Goal: Task Accomplishment & Management: Complete application form

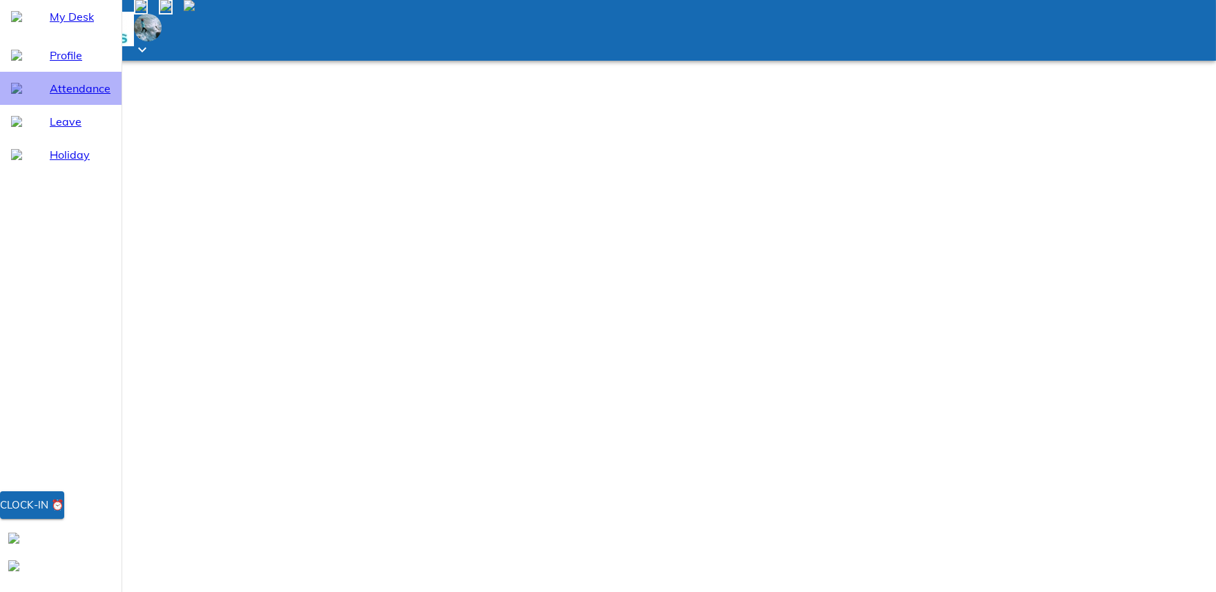
click at [51, 97] on span "Attendance" at bounding box center [80, 88] width 61 height 17
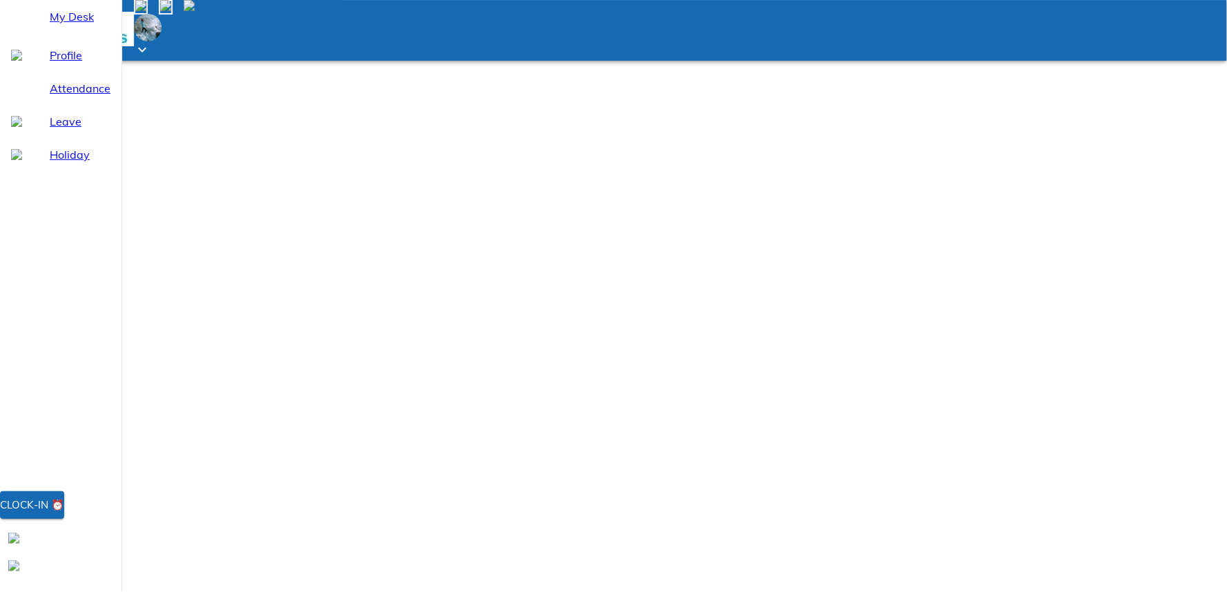
select select "9"
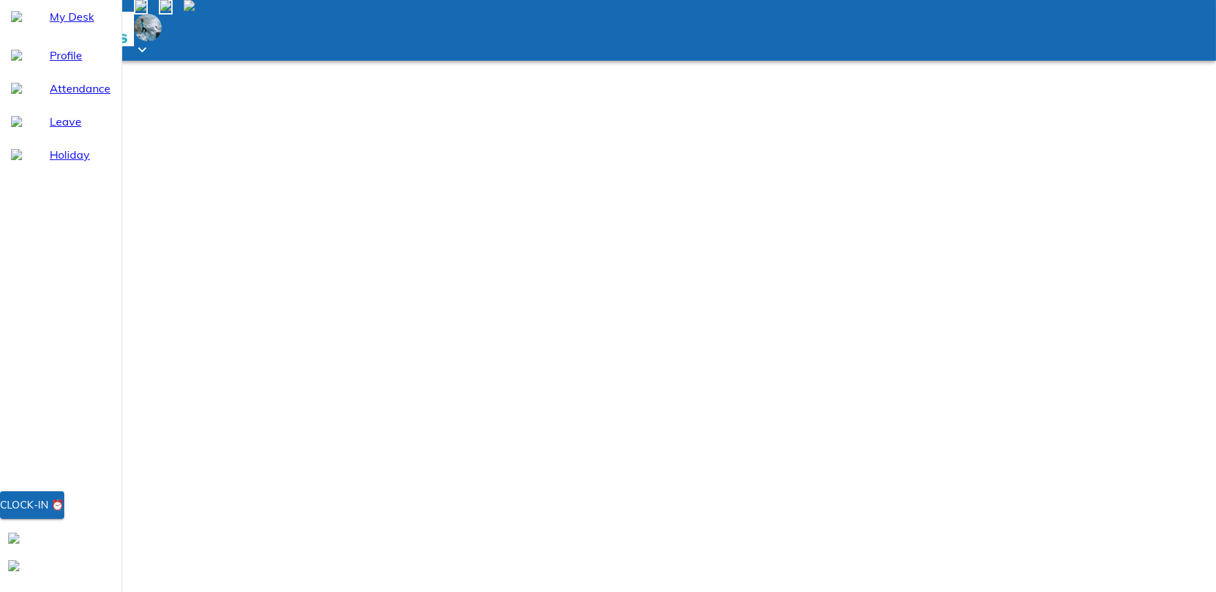
select select "8"
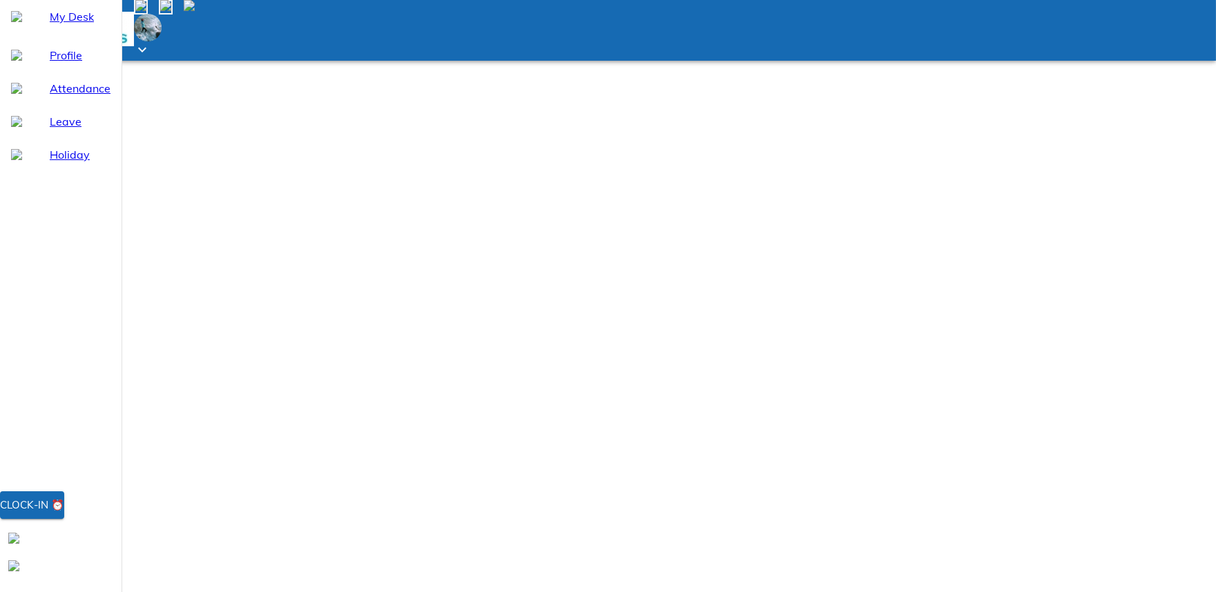
type input "[DATE]"
type input "28"
type input "8"
type input "2025"
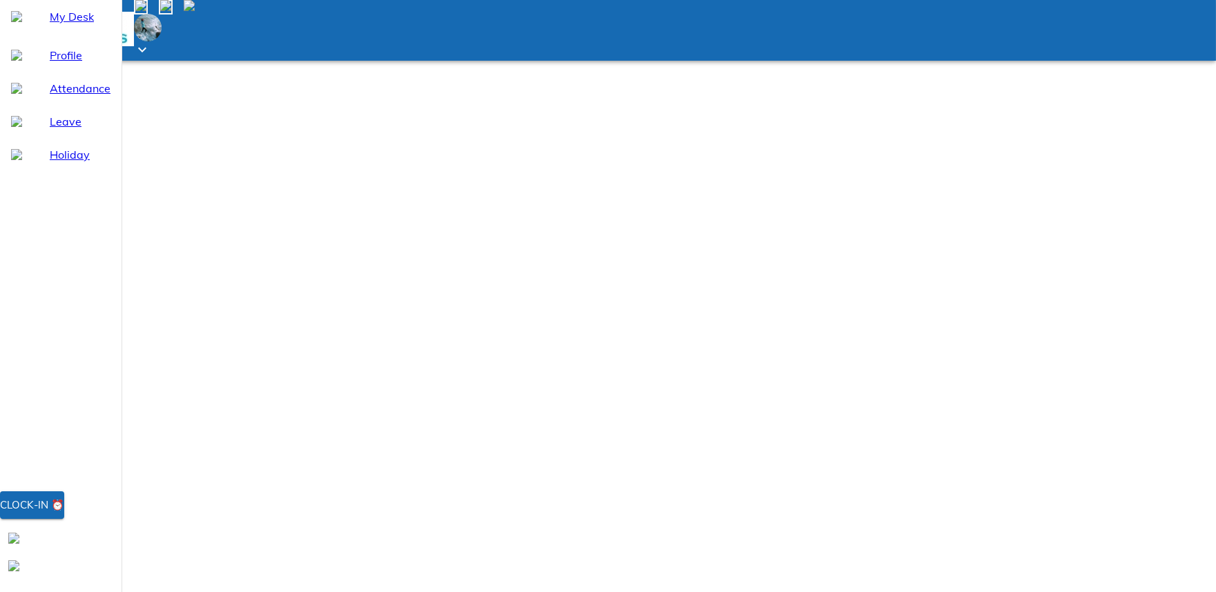
type input "[DATE]"
type input "28"
type input "8"
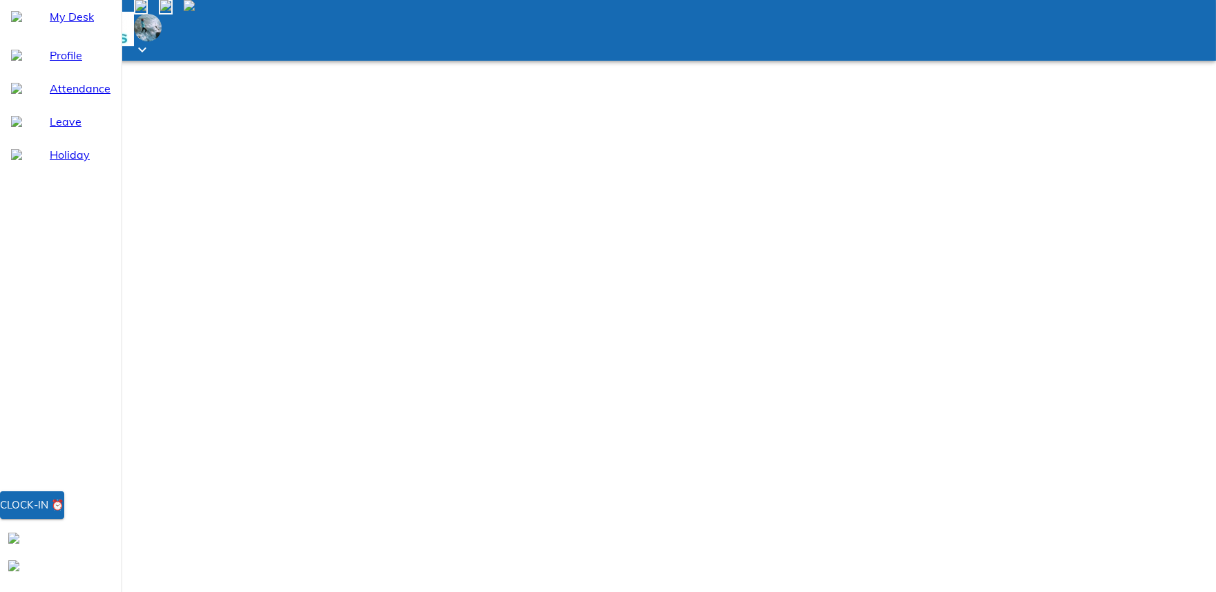
type input "2025"
type textarea "x"
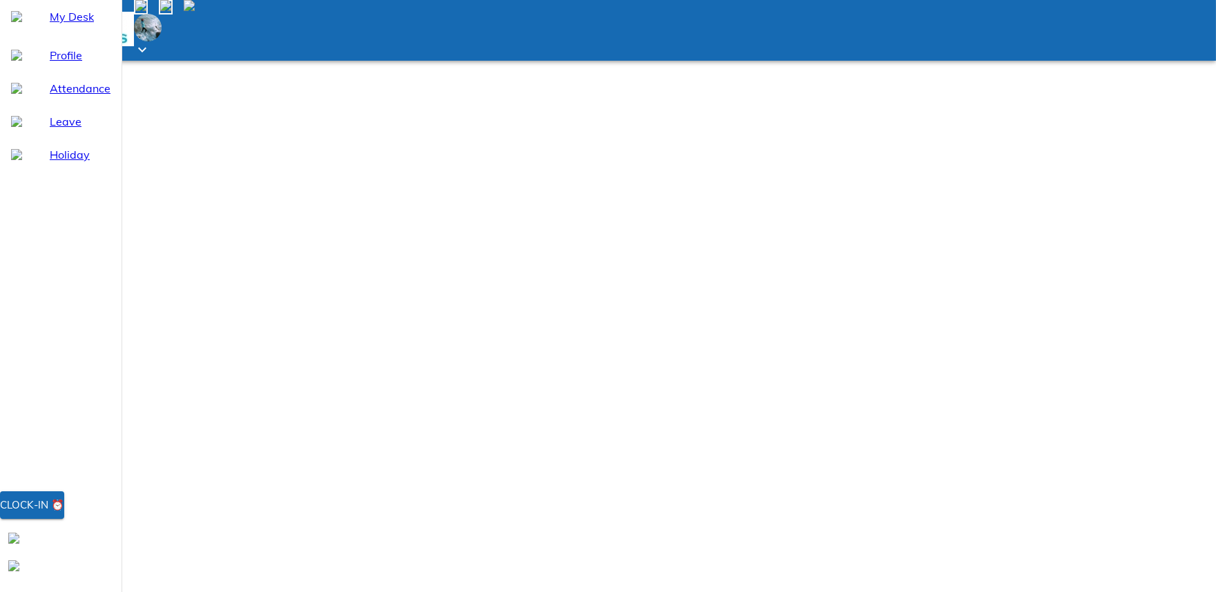
type input "19:00"
type textarea "x"
type input "19:00"
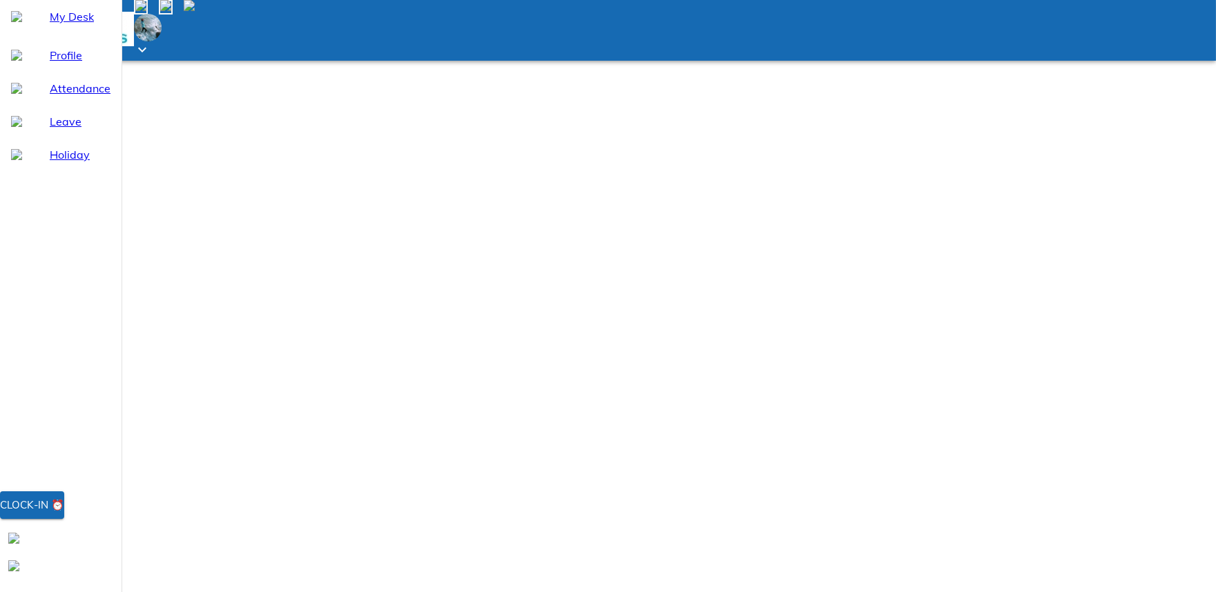
type textarea "x"
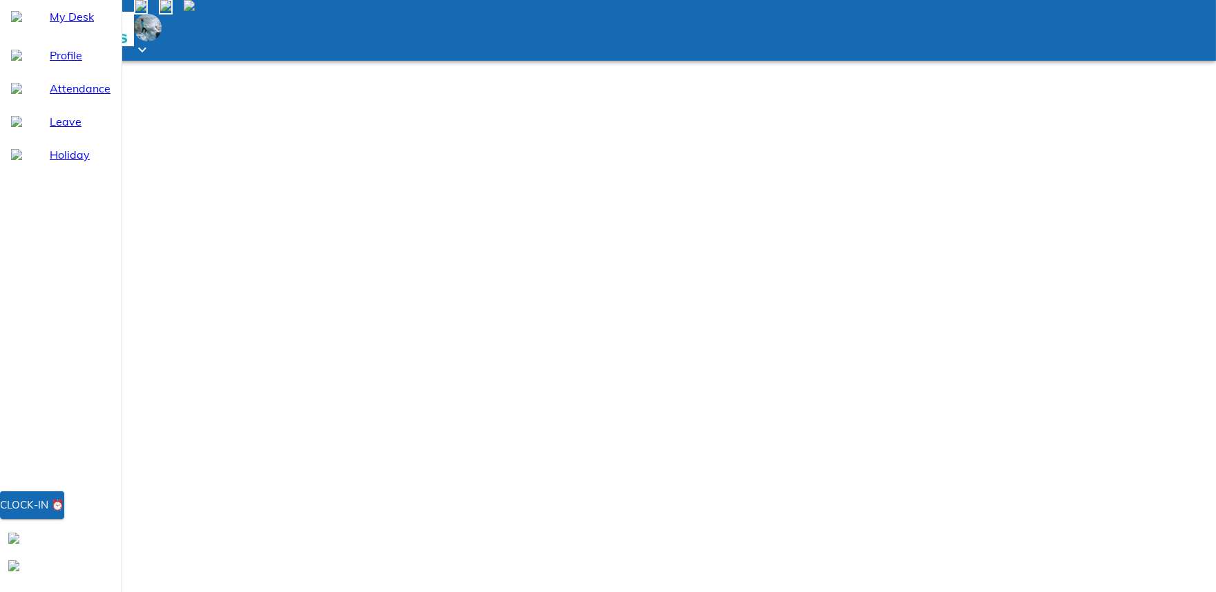
type textarea "N"
type textarea "x"
type textarea "Ne"
type textarea "x"
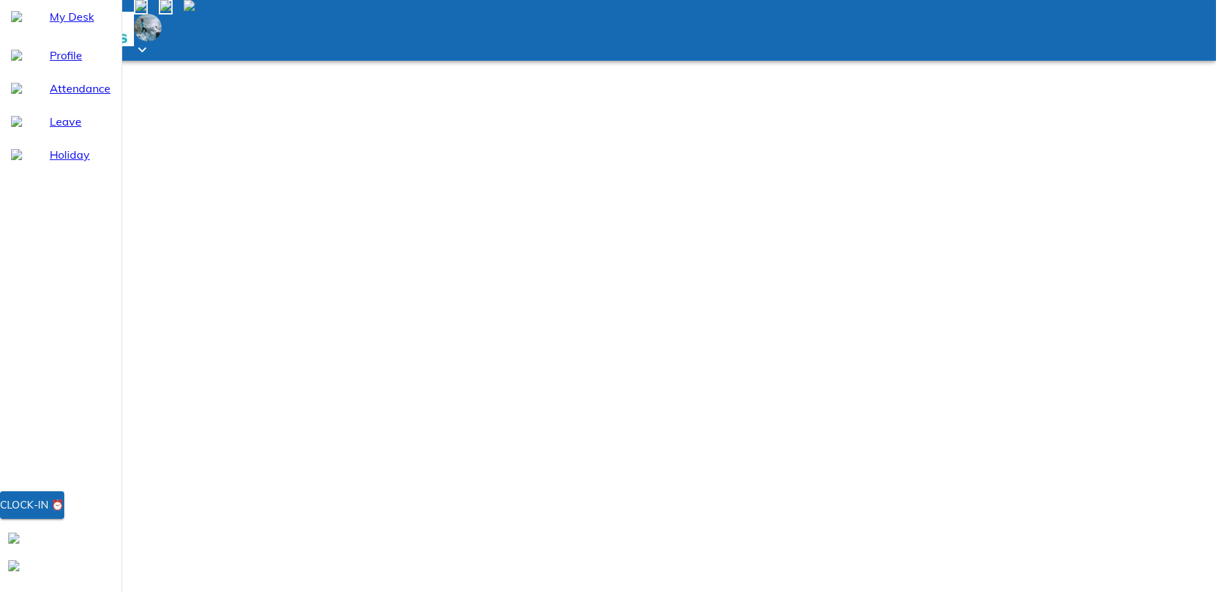
type textarea "Net"
type textarea "x"
type textarea "Netw"
type textarea "x"
type textarea "Netwo"
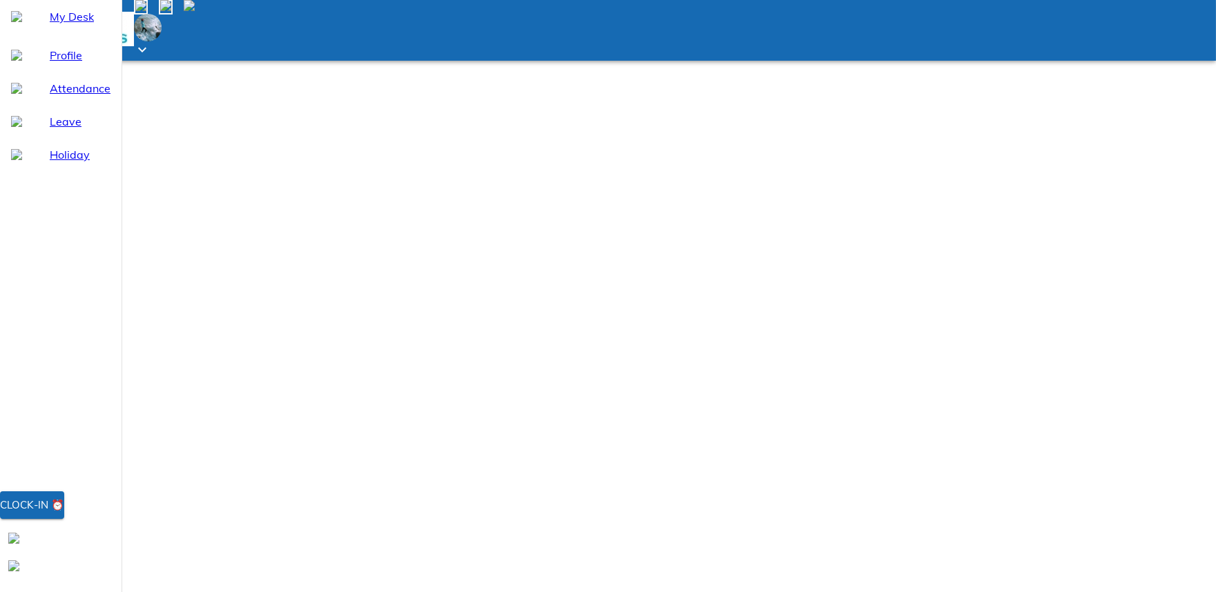
type textarea "x"
type textarea "Networ"
type textarea "x"
type textarea "Network"
type textarea "x"
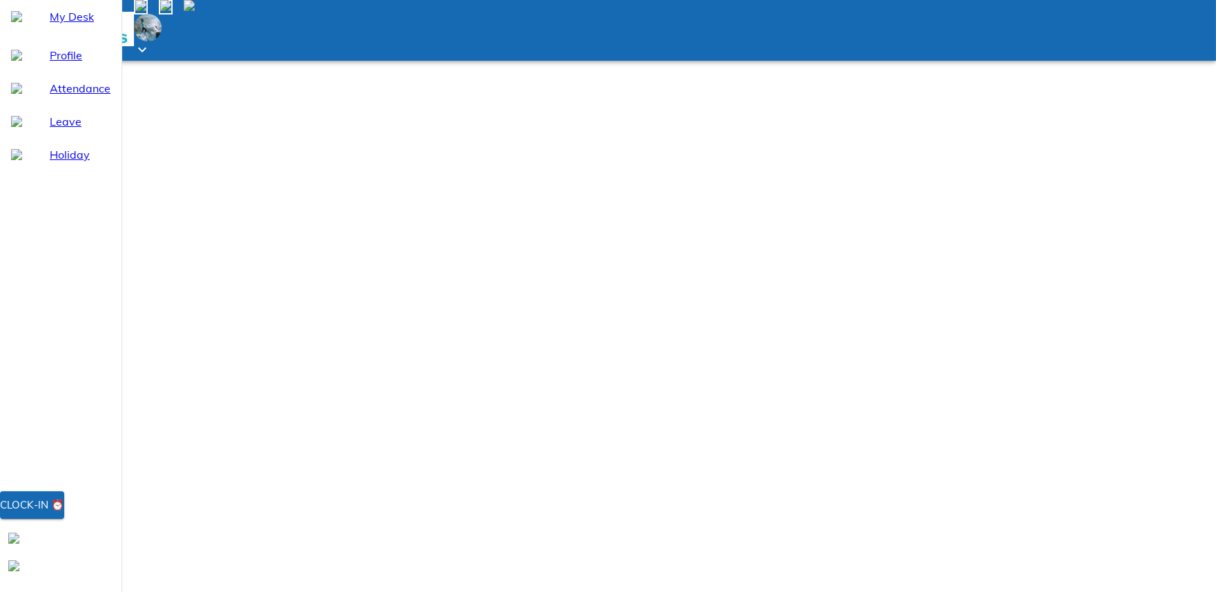
type textarea "Network"
type textarea "x"
type textarea "Network i"
type textarea "x"
type textarea "Network is"
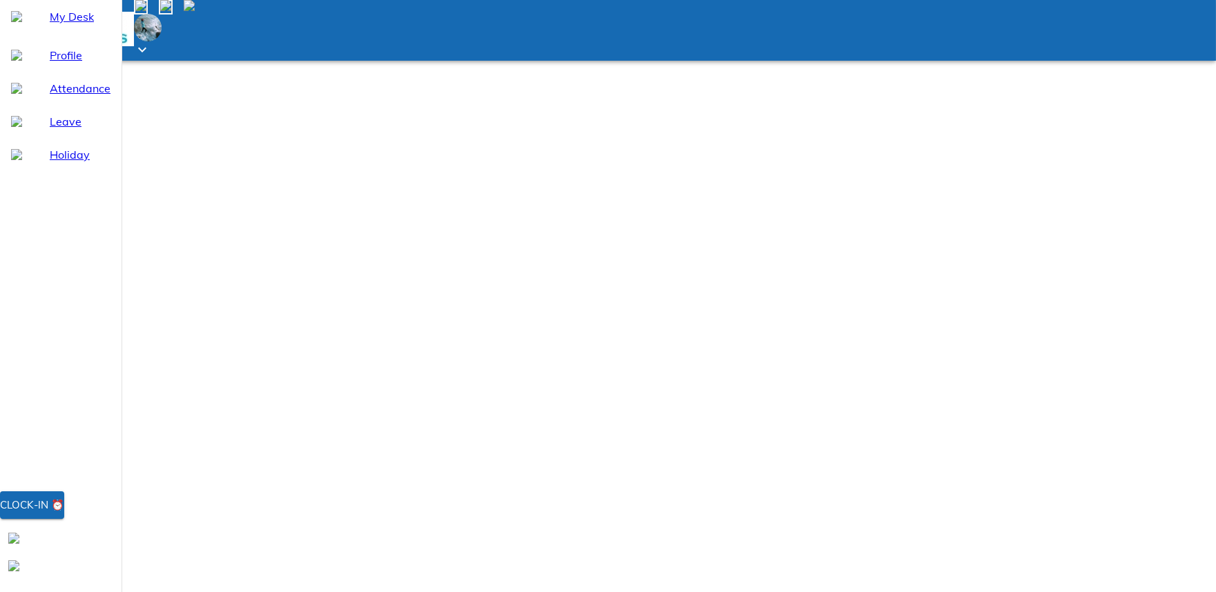
type textarea "x"
type textarea "Network iss"
type textarea "x"
type textarea "Network issu"
type textarea "x"
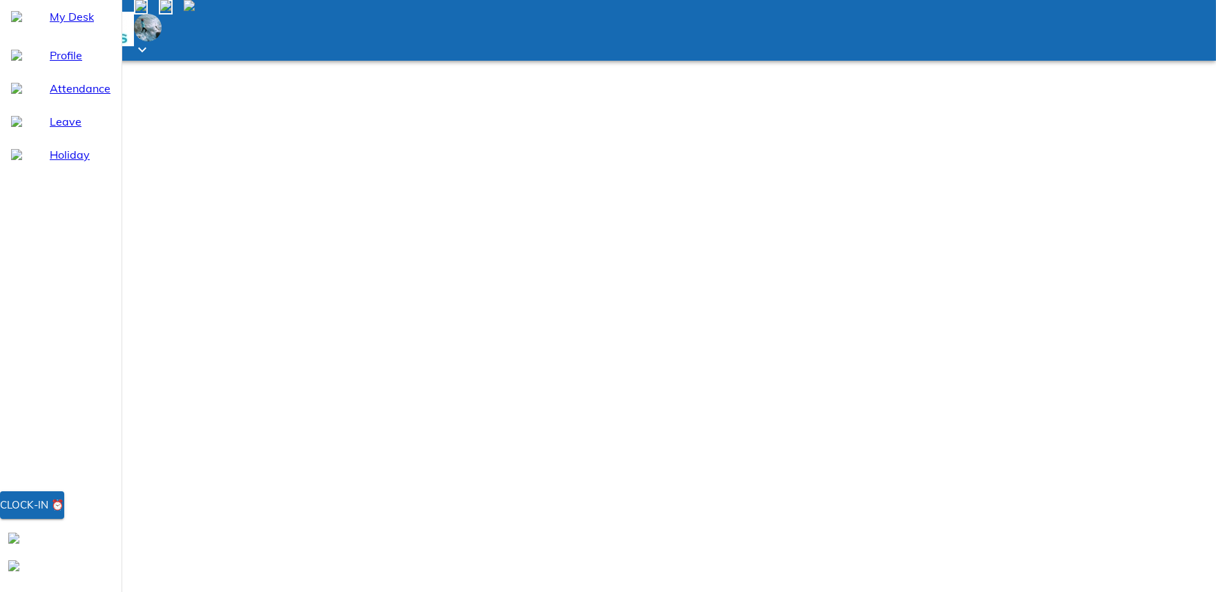
type textarea "Network issue"
type textarea "x"
type textarea "Network issue"
type textarea "x"
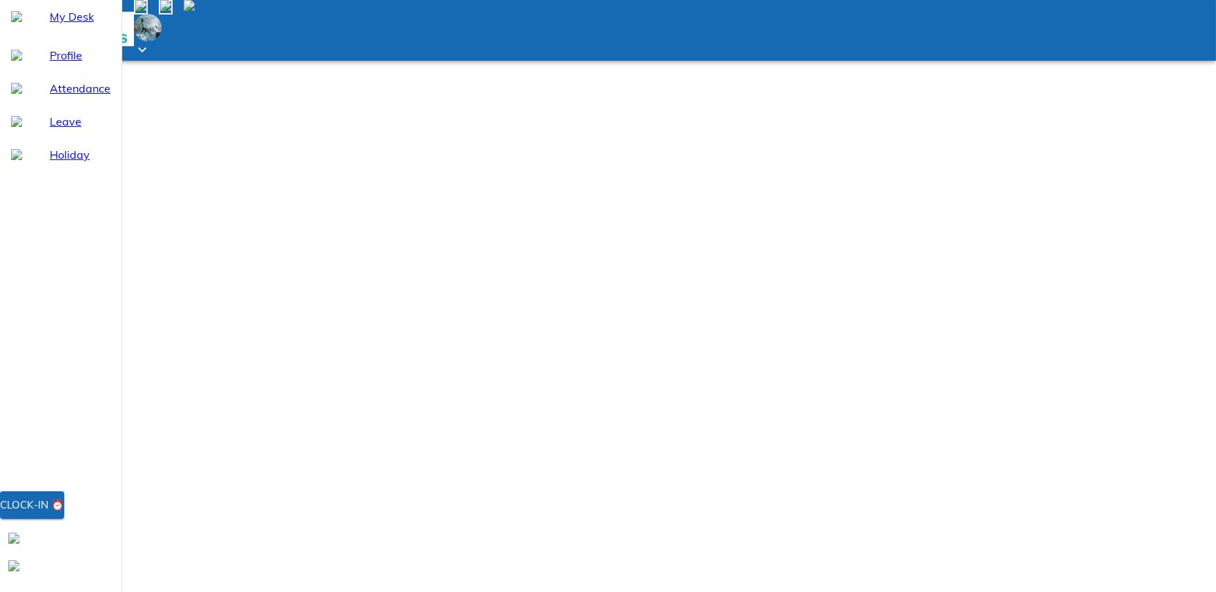
scroll to position [0, 0]
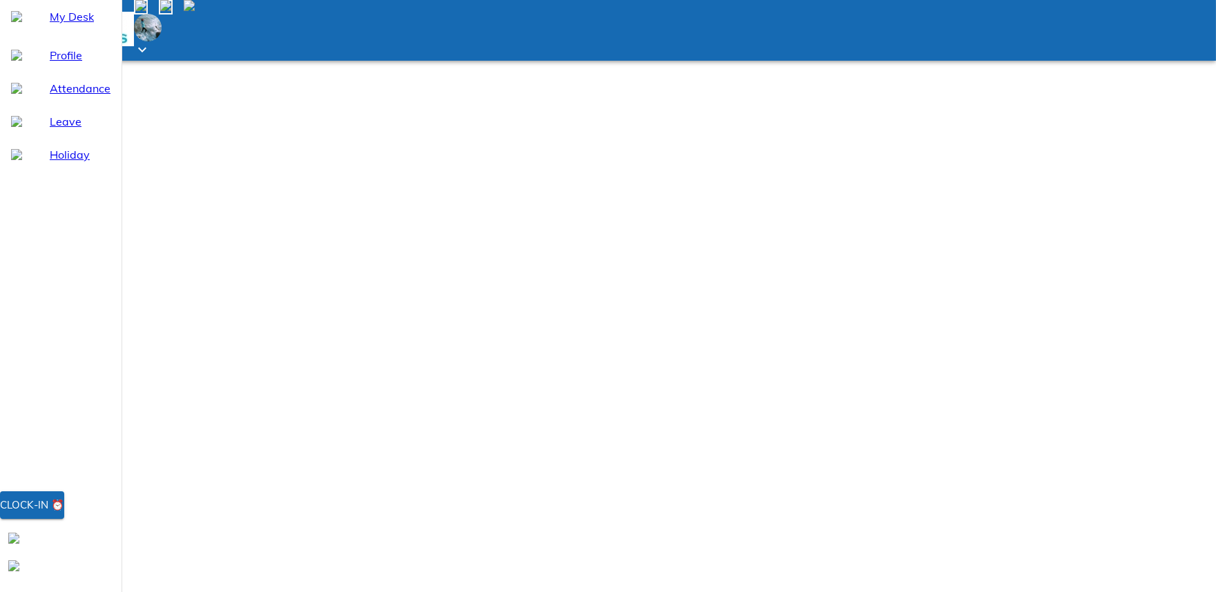
type input "[DATE]"
type input "29"
type input "8"
type input "2025"
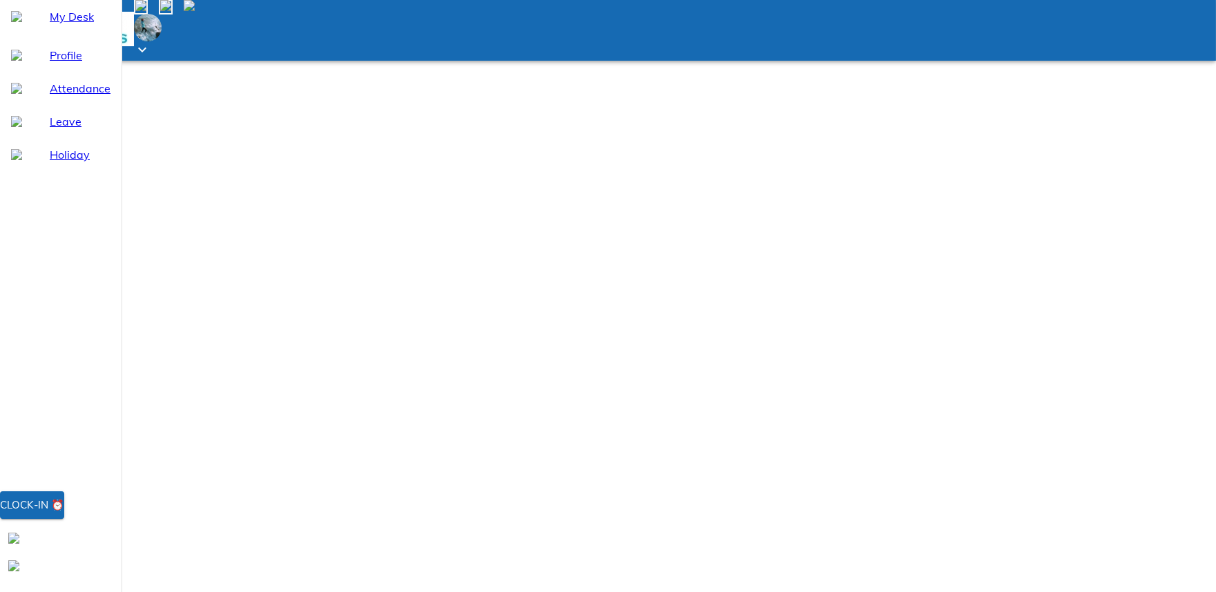
scroll to position [102, 0]
type textarea "x"
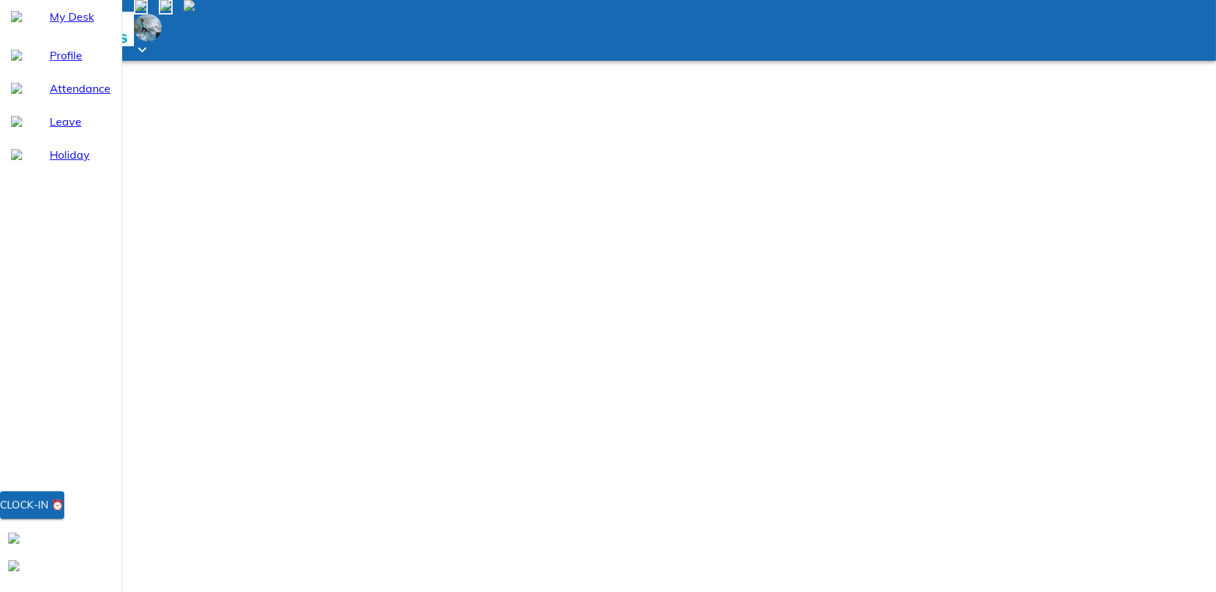
type textarea "N"
type textarea "x"
type textarea "Ne"
type textarea "x"
type textarea "Net"
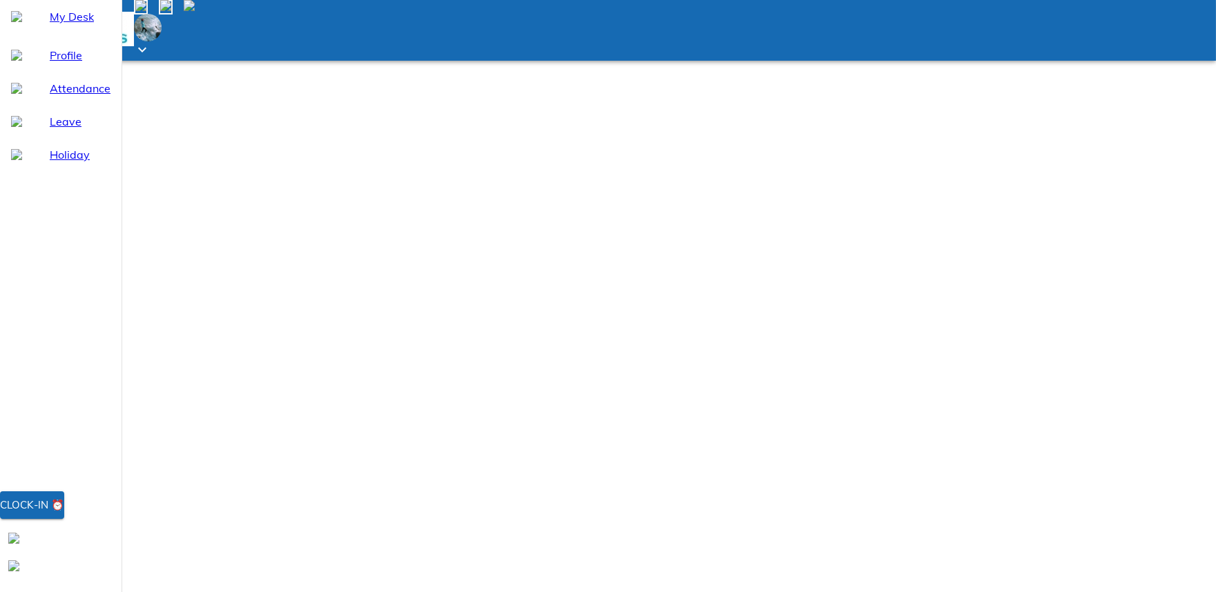
type textarea "x"
type textarea "Netw"
type textarea "x"
type textarea "Netwo"
type textarea "x"
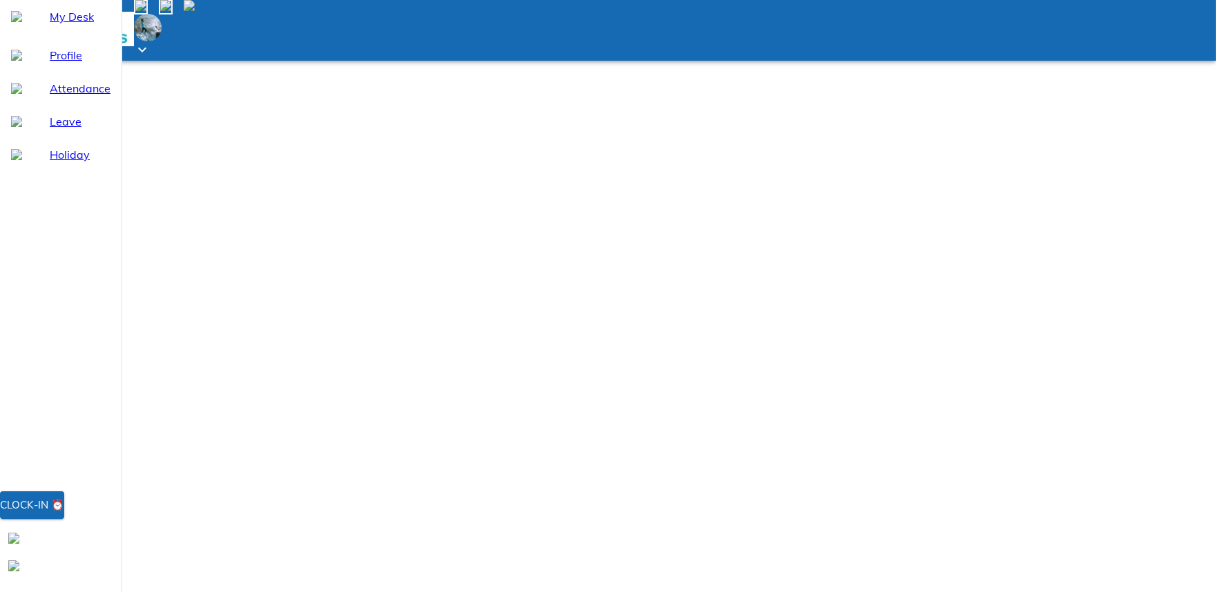
type textarea "Networ"
type textarea "x"
type textarea "Network"
type textarea "x"
type textarea "Network"
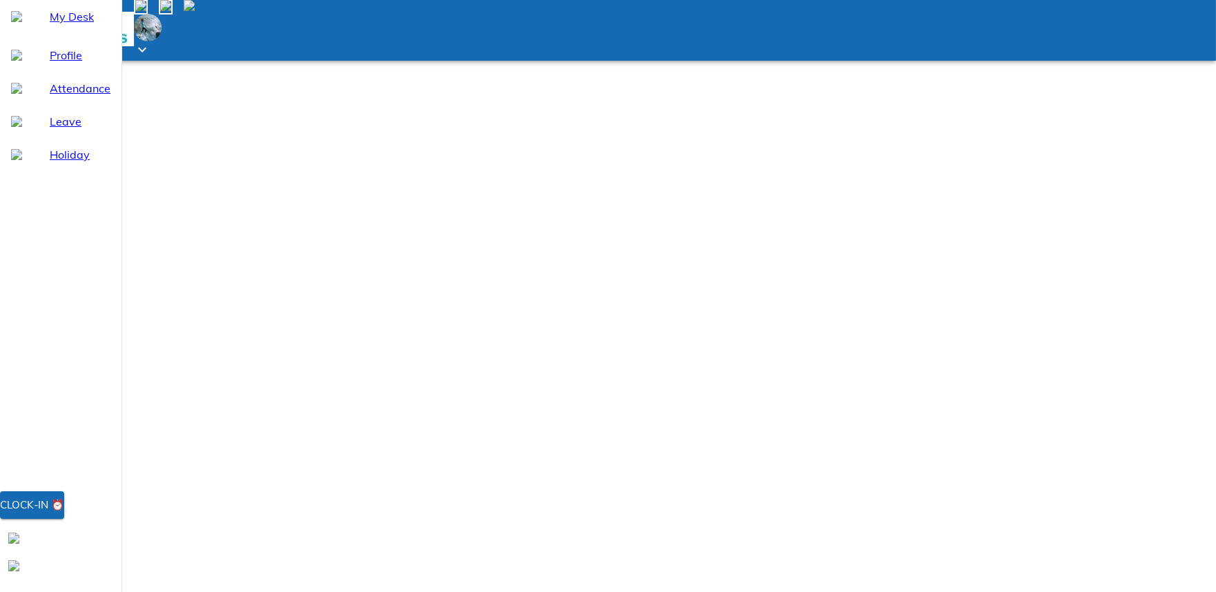
type textarea "x"
type textarea "Network i"
type textarea "x"
type textarea "Network is"
type textarea "x"
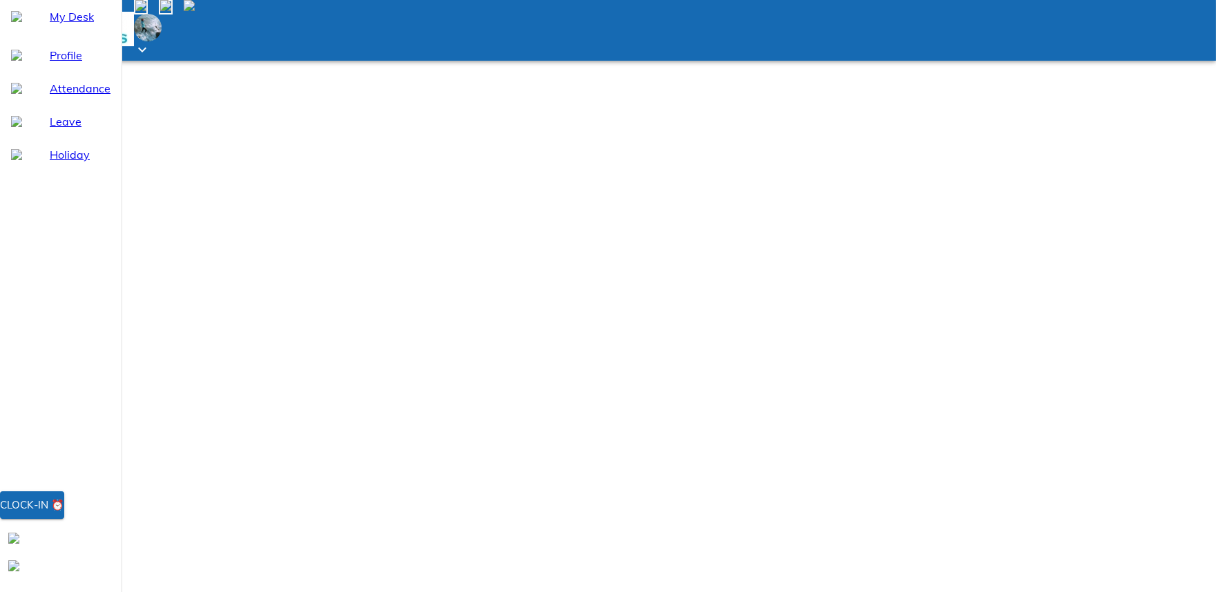
type textarea "Network iss"
type textarea "x"
type textarea "Network issu"
type textarea "x"
type textarea "Network issue"
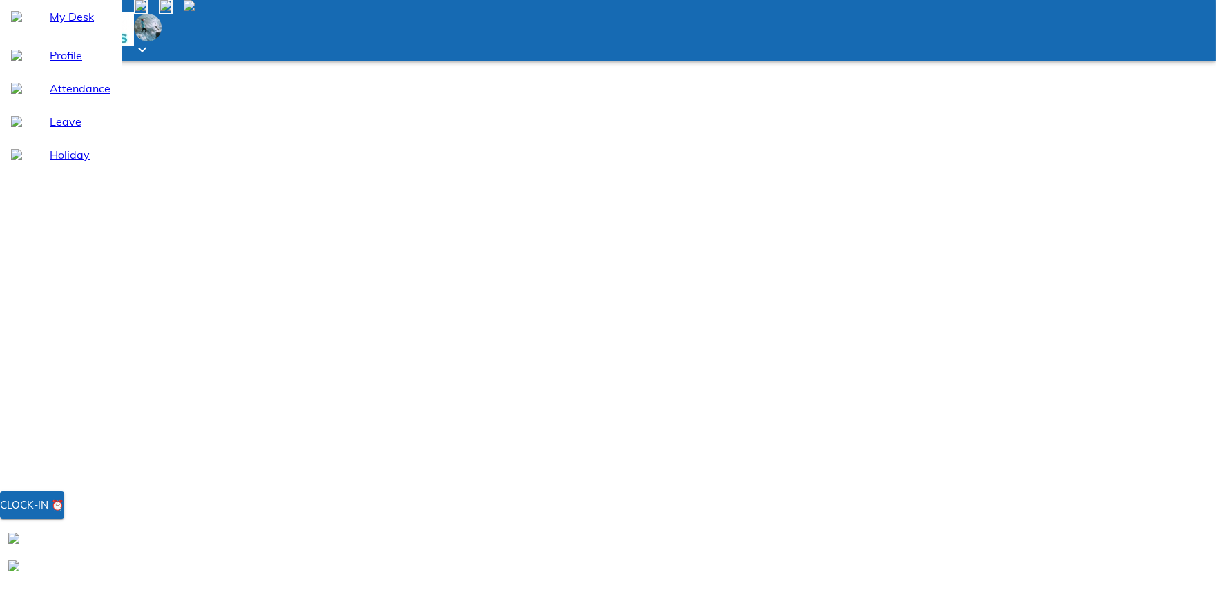
type textarea "x"
type textarea "Network issue"
type textarea "x"
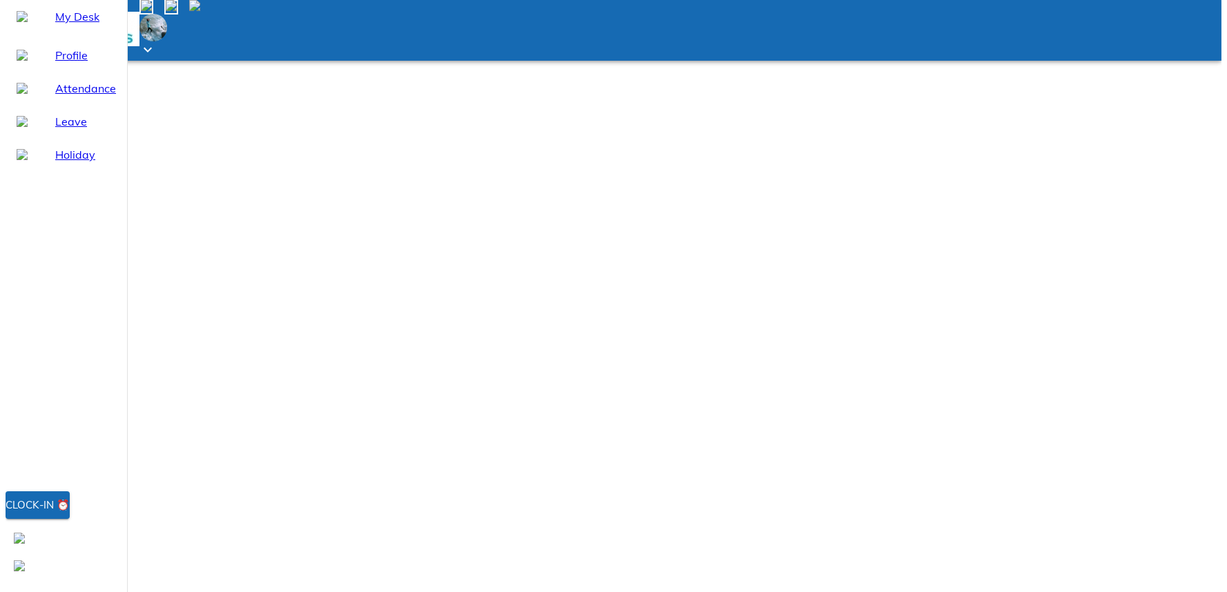
scroll to position [0, 0]
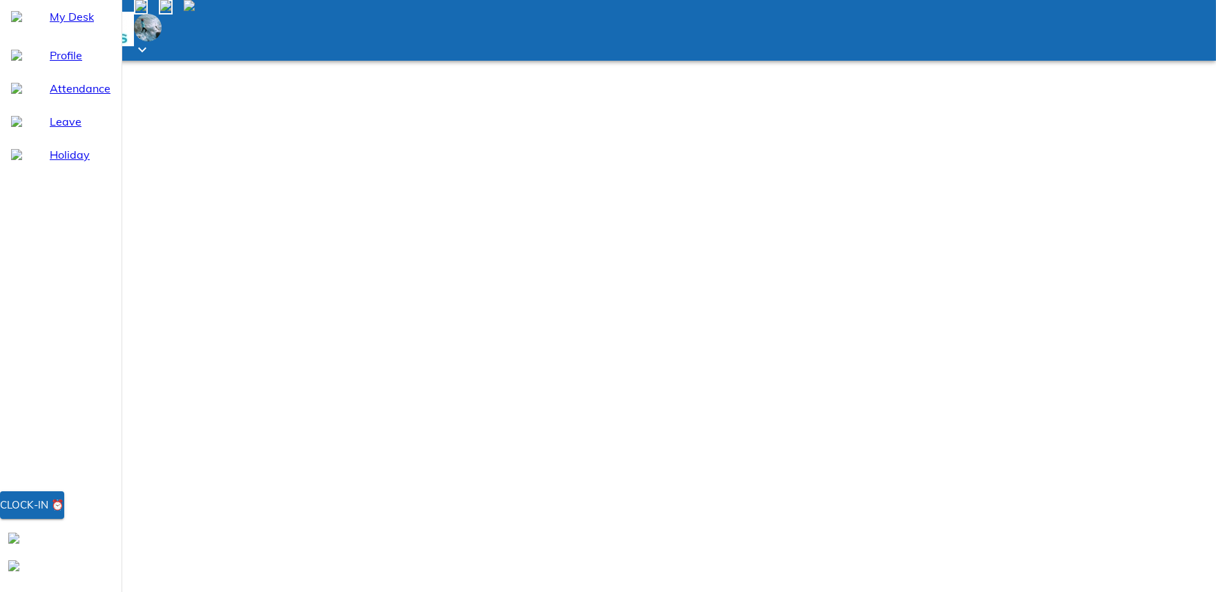
click at [53, 130] on span "Leave" at bounding box center [80, 121] width 61 height 17
select select "9"
